Goal: Find contact information: Find contact information

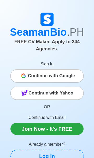
click at [64, 71] on span "Continue with Google" at bounding box center [51, 76] width 47 height 10
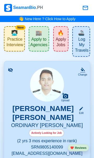
click at [41, 43] on span "Apply to Agencies" at bounding box center [38, 43] width 17 height 12
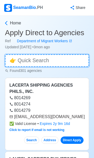
click at [31, 61] on input at bounding box center [47, 60] width 84 height 13
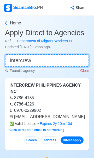
type input "Intercrew"
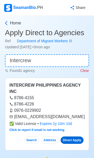
click at [73, 136] on link "Direct Apply" at bounding box center [72, 139] width 23 height 7
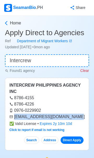
copy div "cv.intercrew@gatewaynet.com"
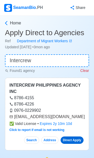
click at [74, 136] on link "Direct Apply" at bounding box center [72, 139] width 23 height 7
